Goal: Information Seeking & Learning: Learn about a topic

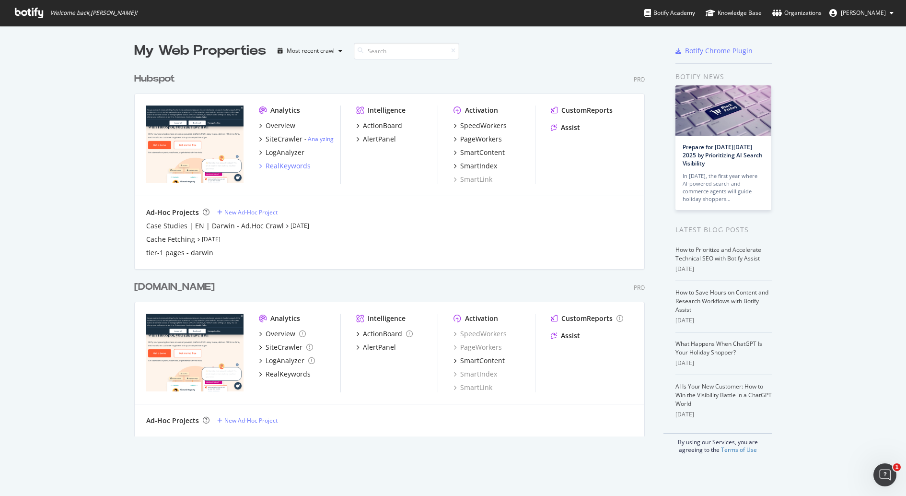
scroll to position [10, 9]
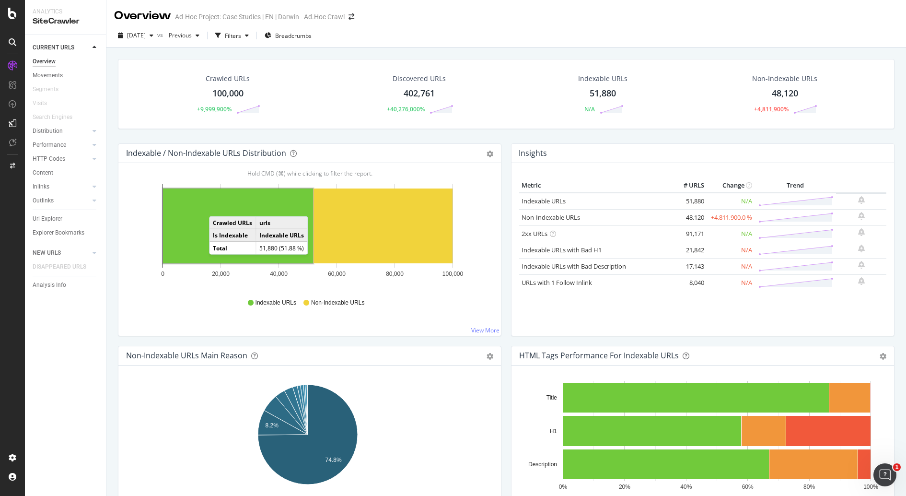
click at [219, 206] on rect "A chart." at bounding box center [238, 225] width 150 height 75
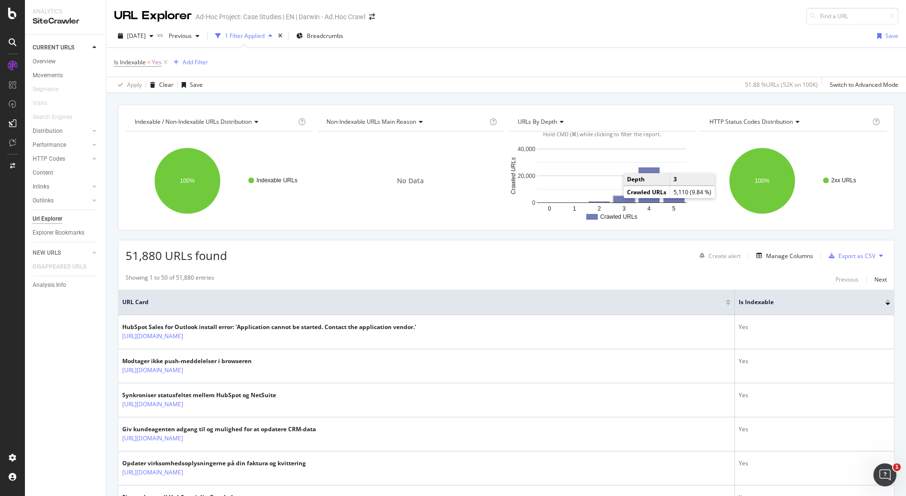
click at [617, 196] on rect "A chart." at bounding box center [623, 199] width 21 height 6
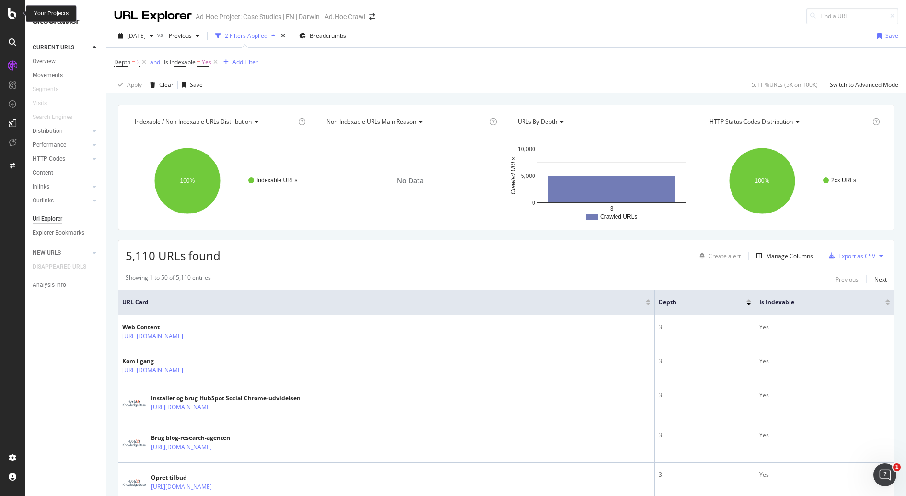
click at [12, 18] on icon at bounding box center [12, 14] width 9 height 12
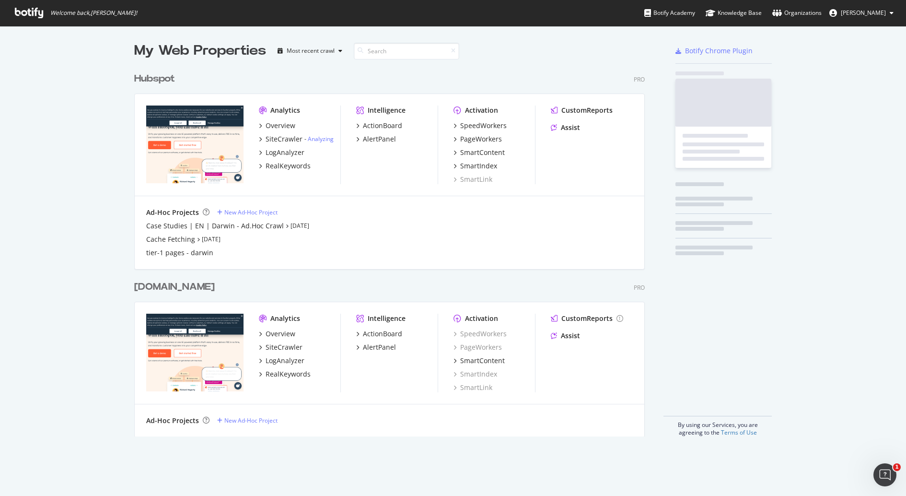
scroll to position [486, 888]
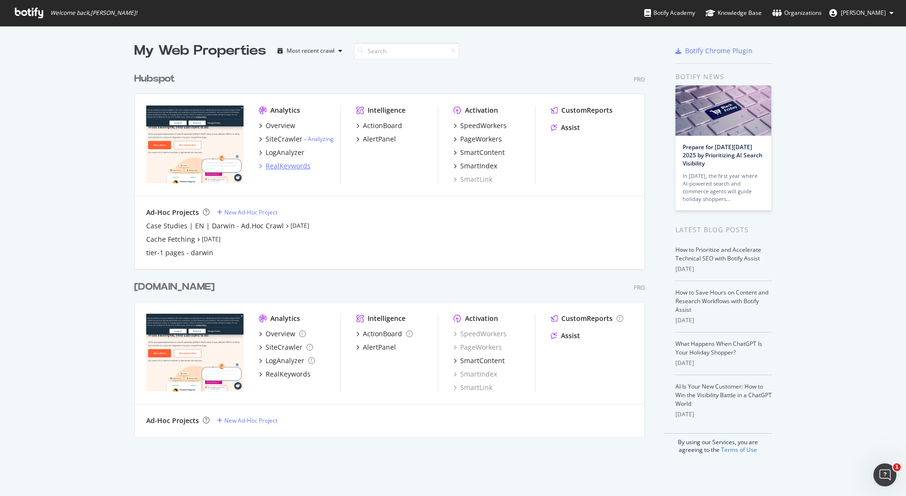
click at [295, 167] on div "RealKeywords" at bounding box center [287, 166] width 45 height 10
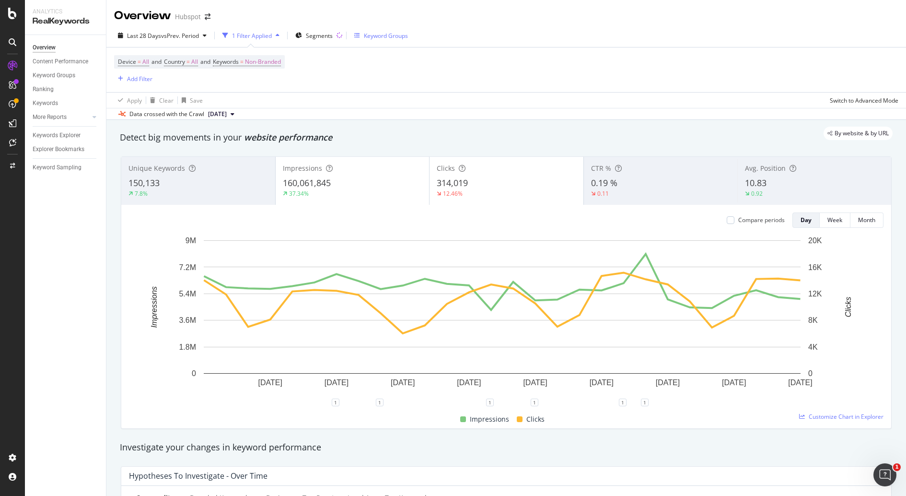
click at [389, 35] on div "Keyword Groups" at bounding box center [386, 36] width 44 height 8
click at [324, 32] on span "Segments" at bounding box center [319, 36] width 27 height 8
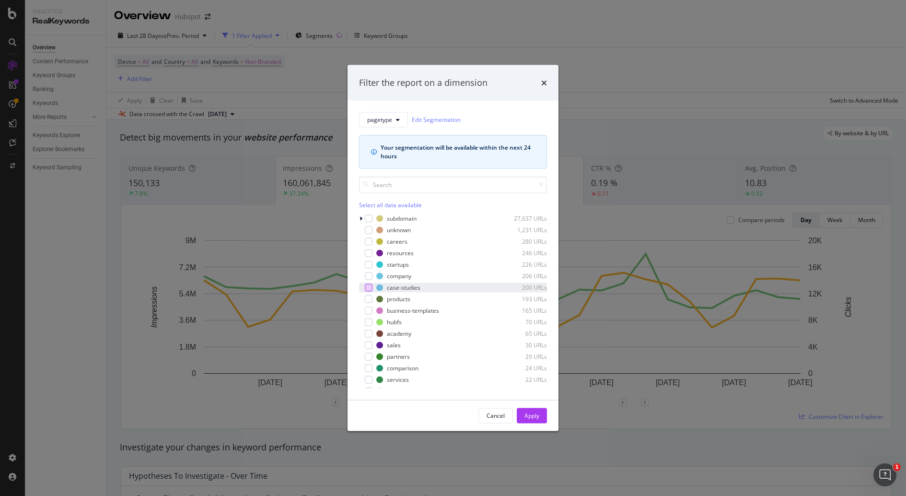
click at [370, 289] on div "modal" at bounding box center [369, 287] width 8 height 8
click at [533, 396] on div "Apply" at bounding box center [531, 415] width 15 height 8
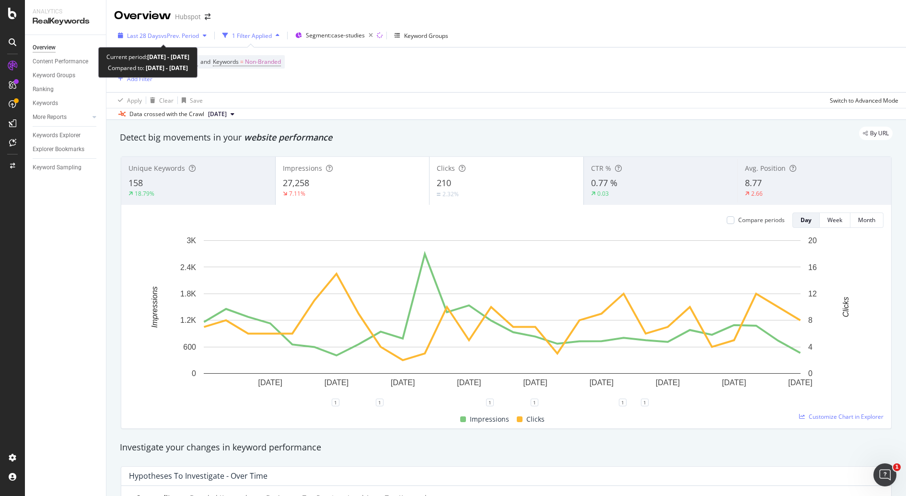
click at [198, 36] on span "vs Prev. Period" at bounding box center [180, 36] width 38 height 8
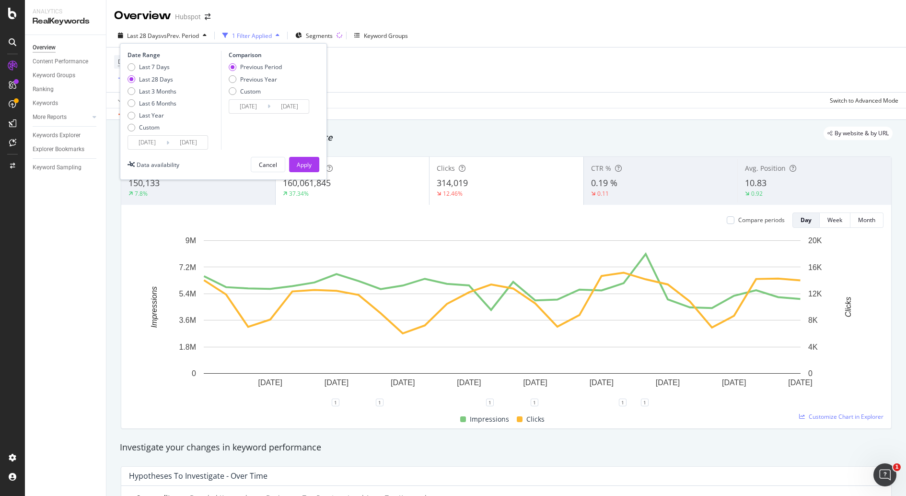
click at [0, 366] on div at bounding box center [12, 248] width 25 height 496
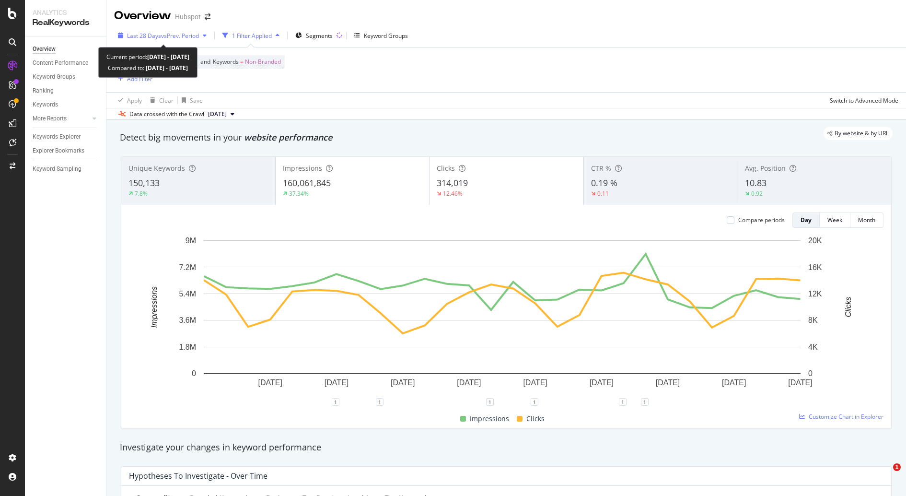
click at [161, 40] on div "Last 28 Days vs Prev. Period" at bounding box center [162, 35] width 96 height 14
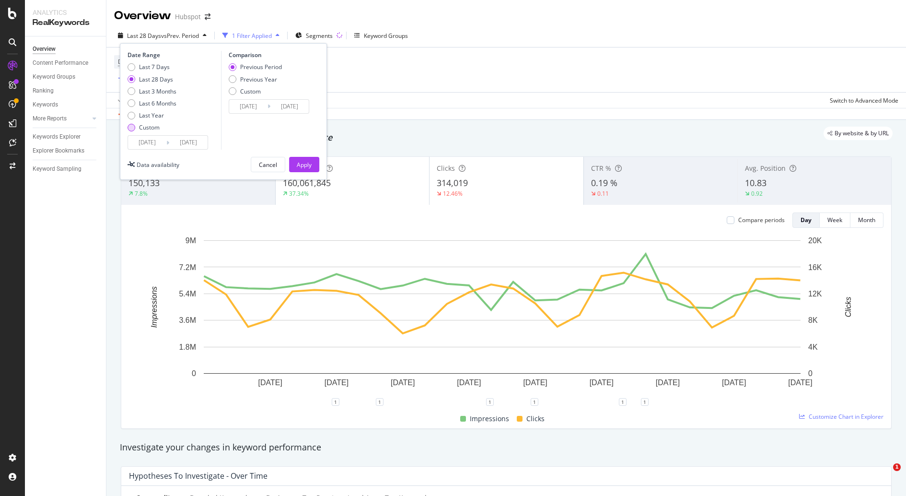
click at [144, 127] on div "Custom" at bounding box center [149, 127] width 21 height 8
click at [148, 142] on input "2025/08/21" at bounding box center [147, 142] width 38 height 13
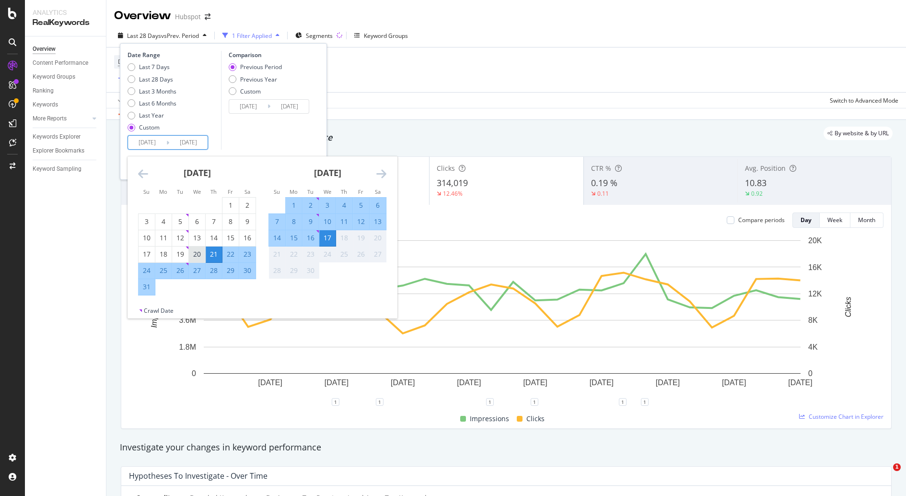
click at [198, 255] on div "20" at bounding box center [197, 254] width 16 height 10
type input "2025/08/20"
type input "2025/07/22"
type input "2025/08/19"
click at [182, 270] on div "26" at bounding box center [180, 270] width 16 height 10
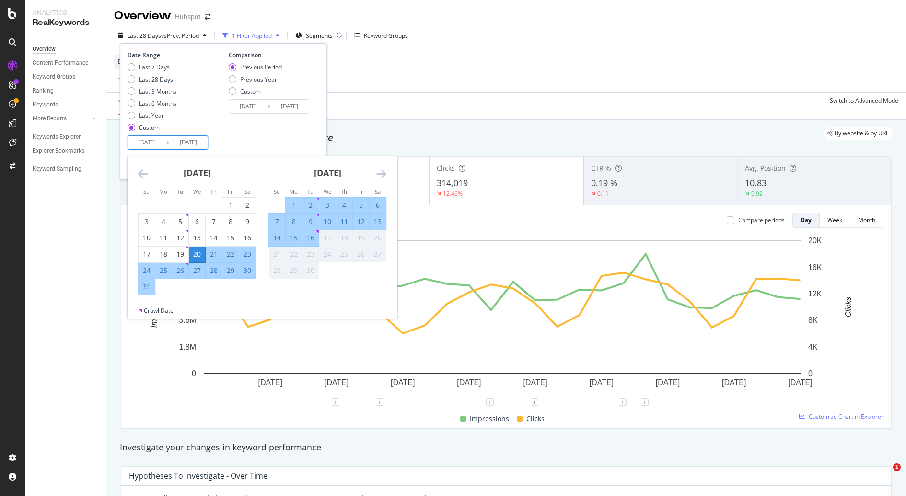
type input "2025/08/26"
type input "2025/08/13"
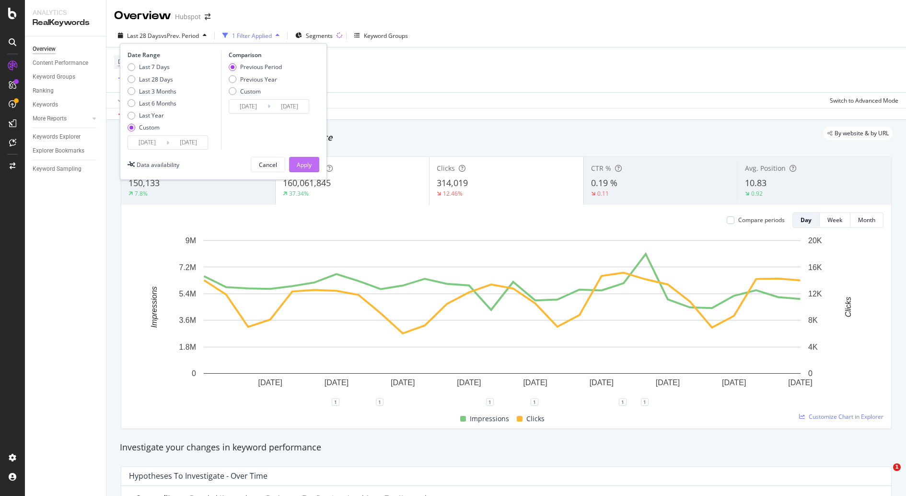
click at [297, 163] on div "Apply" at bounding box center [304, 165] width 15 height 8
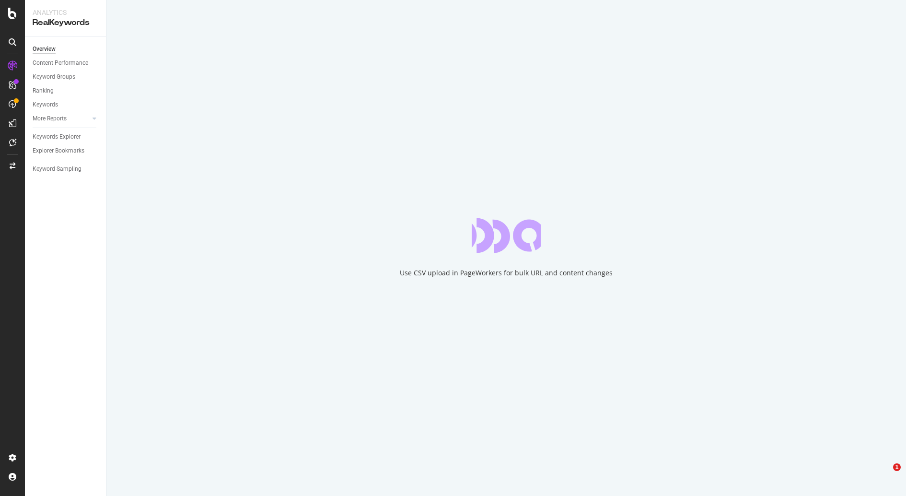
click at [405, 207] on div "Use CSV upload in PageWorkers for bulk URL and content changes" at bounding box center [505, 248] width 799 height 496
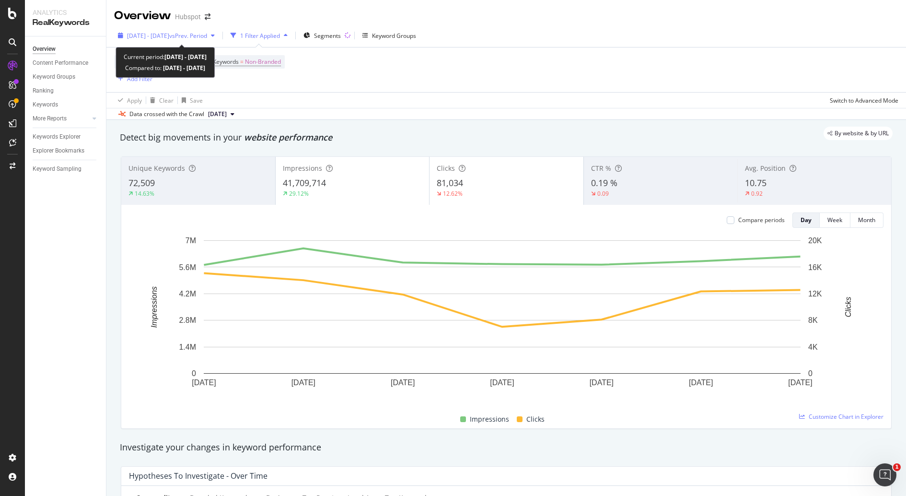
click at [207, 34] on span "vs Prev. Period" at bounding box center [188, 36] width 38 height 8
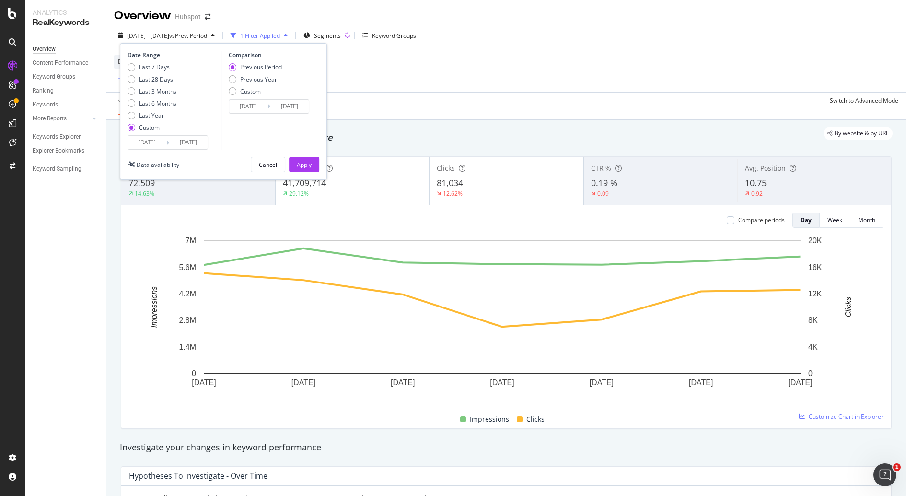
click at [544, 108] on div "Data crossed with the Crawl 2025 Aug. 26th" at bounding box center [505, 114] width 799 height 12
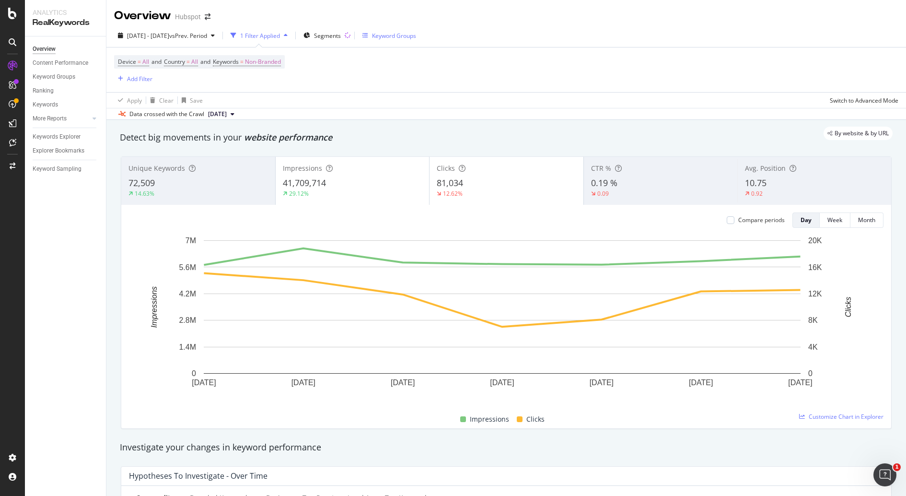
click at [410, 39] on div "Keyword Groups" at bounding box center [394, 36] width 44 height 8
click at [341, 37] on span "Segments" at bounding box center [327, 36] width 27 height 8
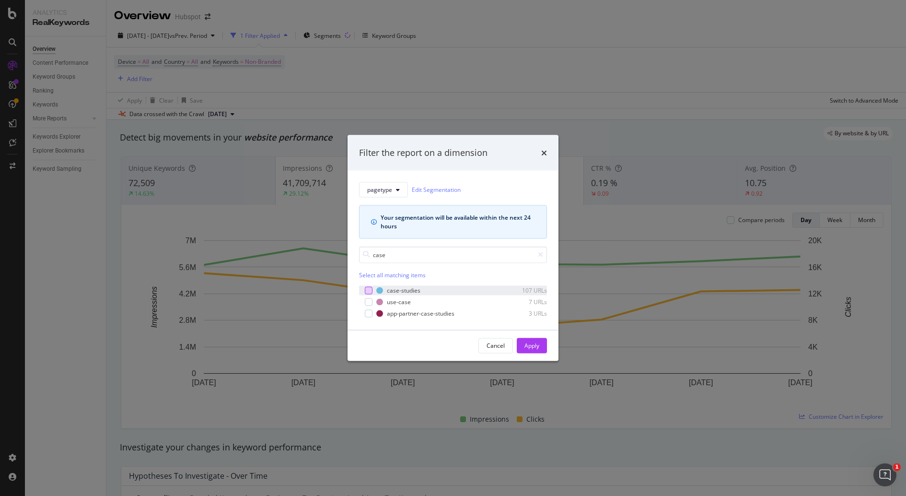
type input "case"
click at [371, 290] on div "modal" at bounding box center [369, 290] width 8 height 8
click at [533, 346] on div "Apply" at bounding box center [531, 345] width 15 height 8
